Goal: Go to known website

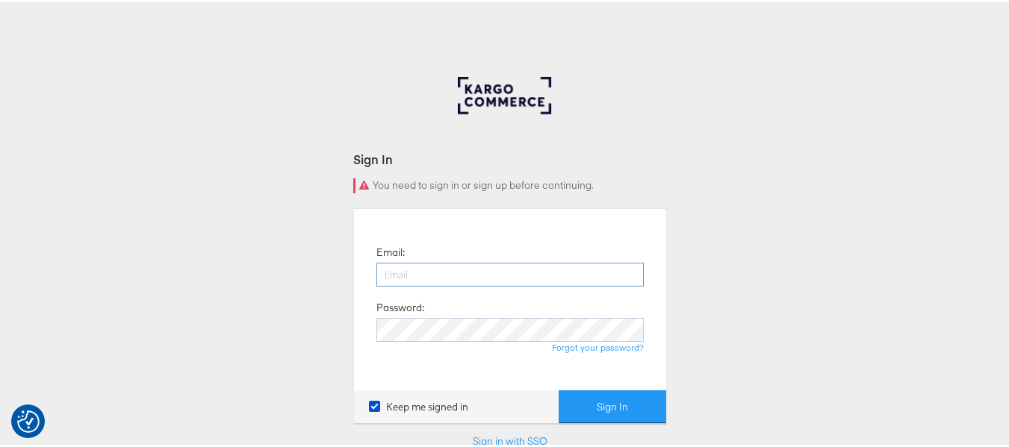
click at [476, 276] on input "email" at bounding box center [509, 273] width 267 height 24
type input "sudheer.bheemunipalli@kargo.com"
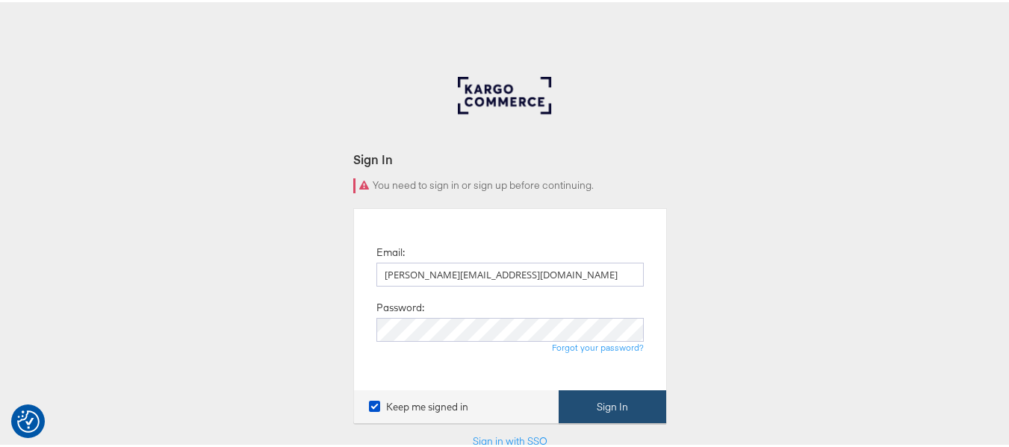
click at [613, 409] on button "Sign In" at bounding box center [613, 405] width 108 height 34
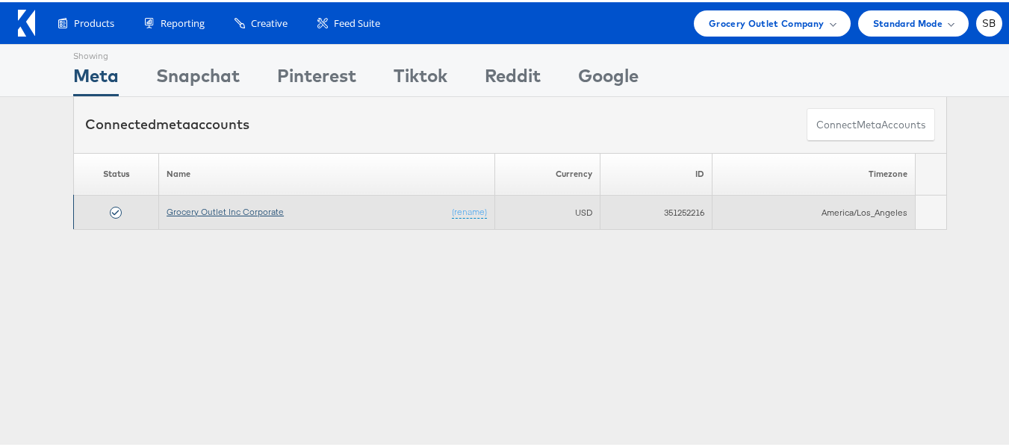
click at [220, 209] on link "Grocery Outlet Inc Corporate" at bounding box center [225, 209] width 117 height 11
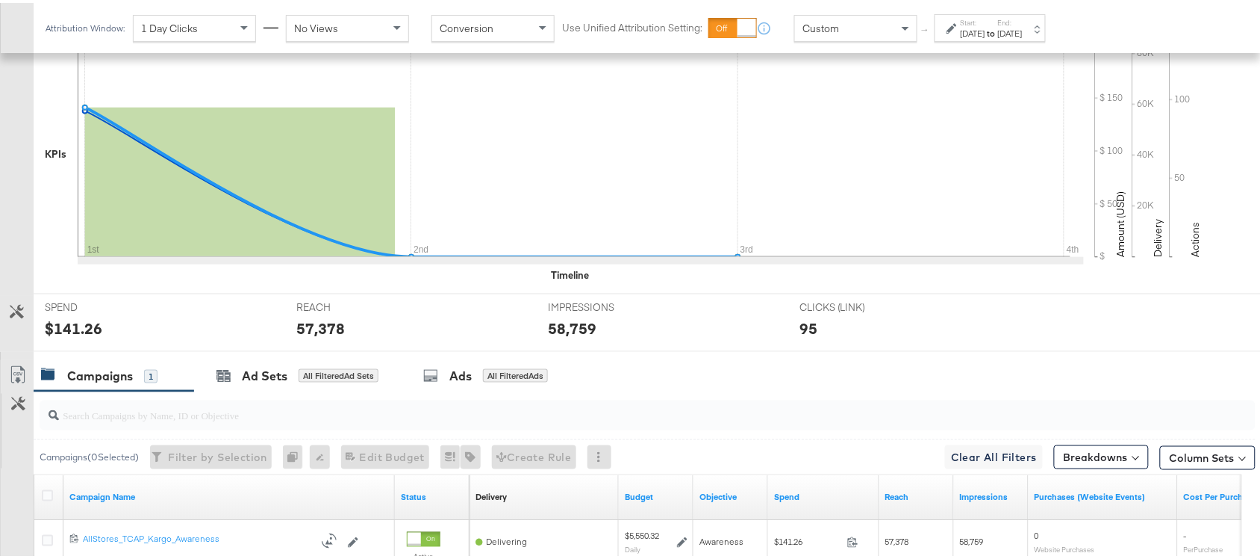
scroll to position [520, 0]
